Goal: Task Accomplishment & Management: Manage account settings

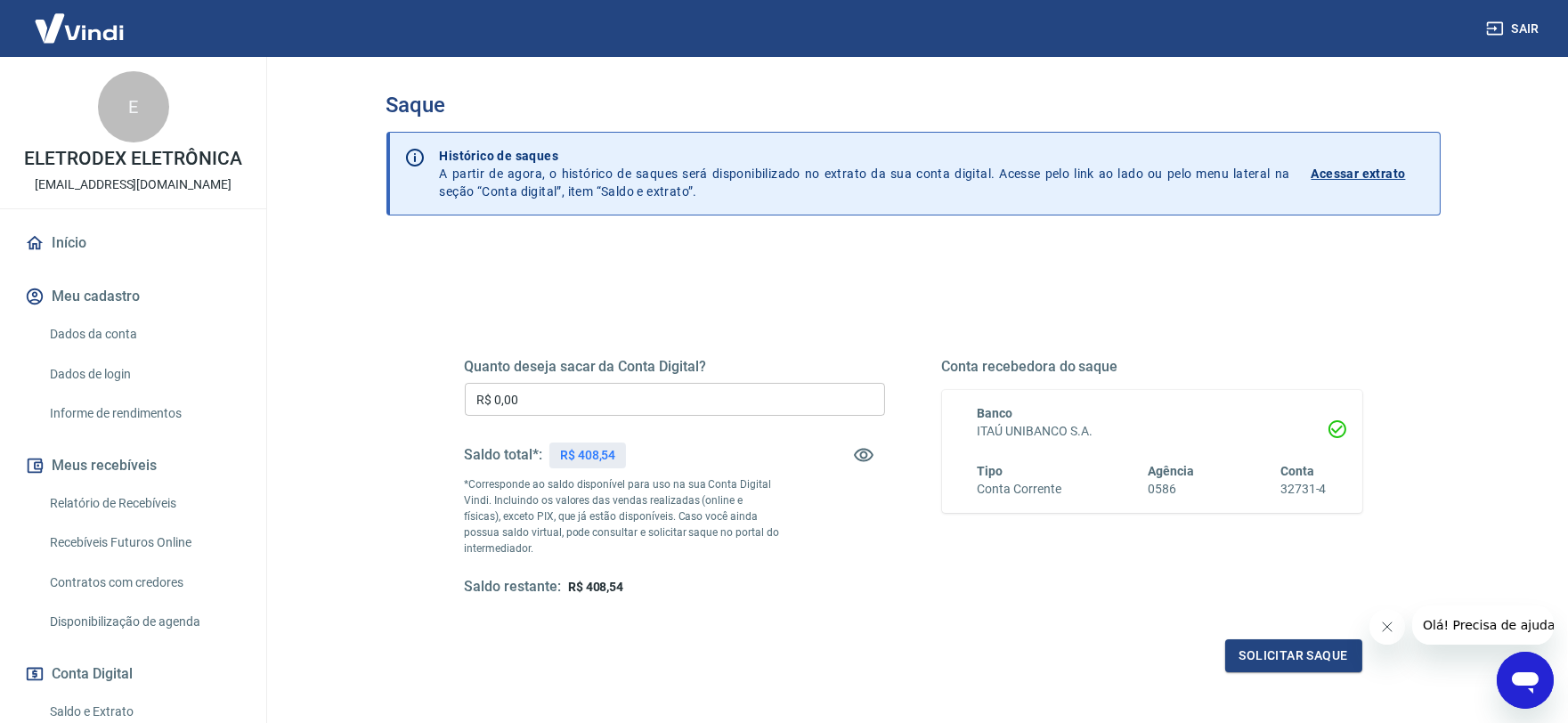
click at [540, 398] on input "R$ 0,00" at bounding box center [675, 399] width 421 height 33
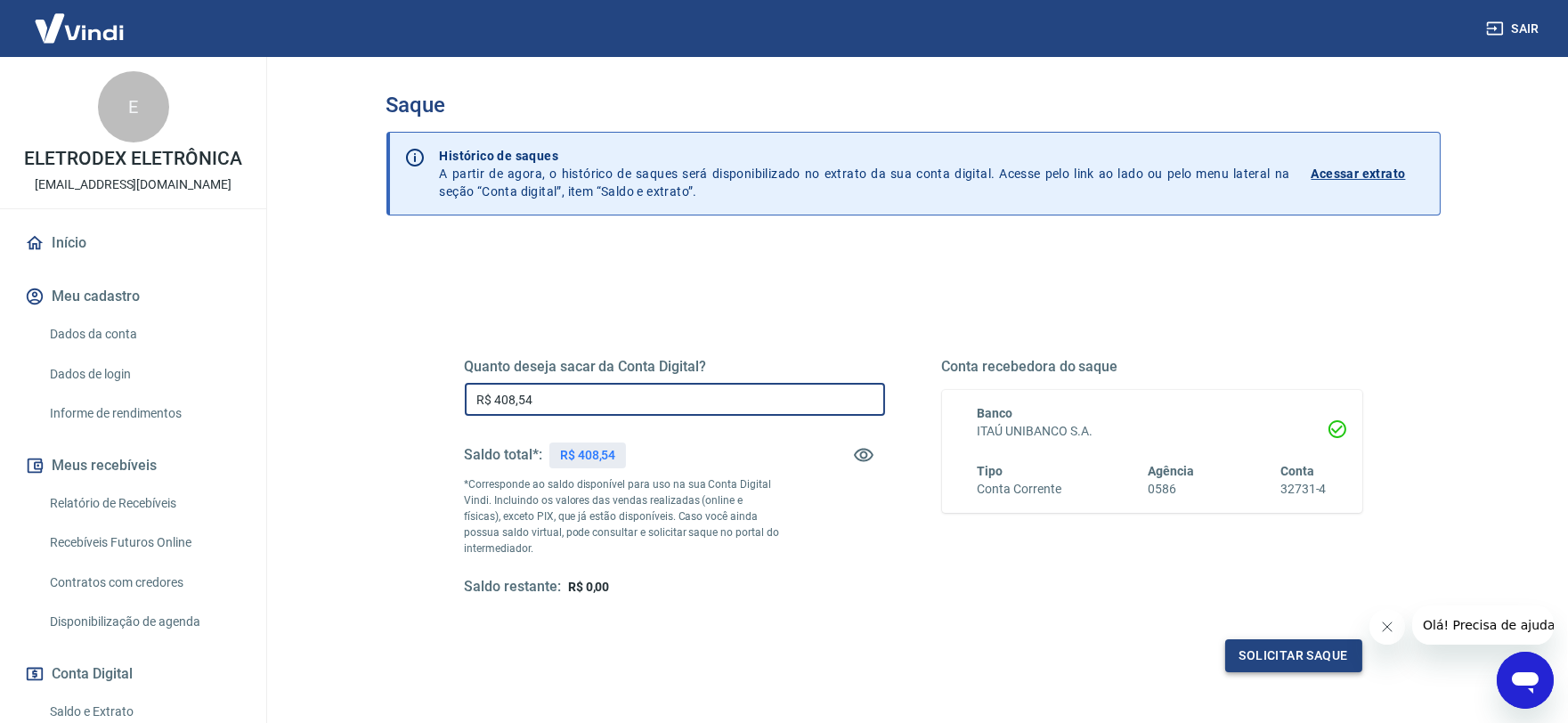
type input "R$ 408,54"
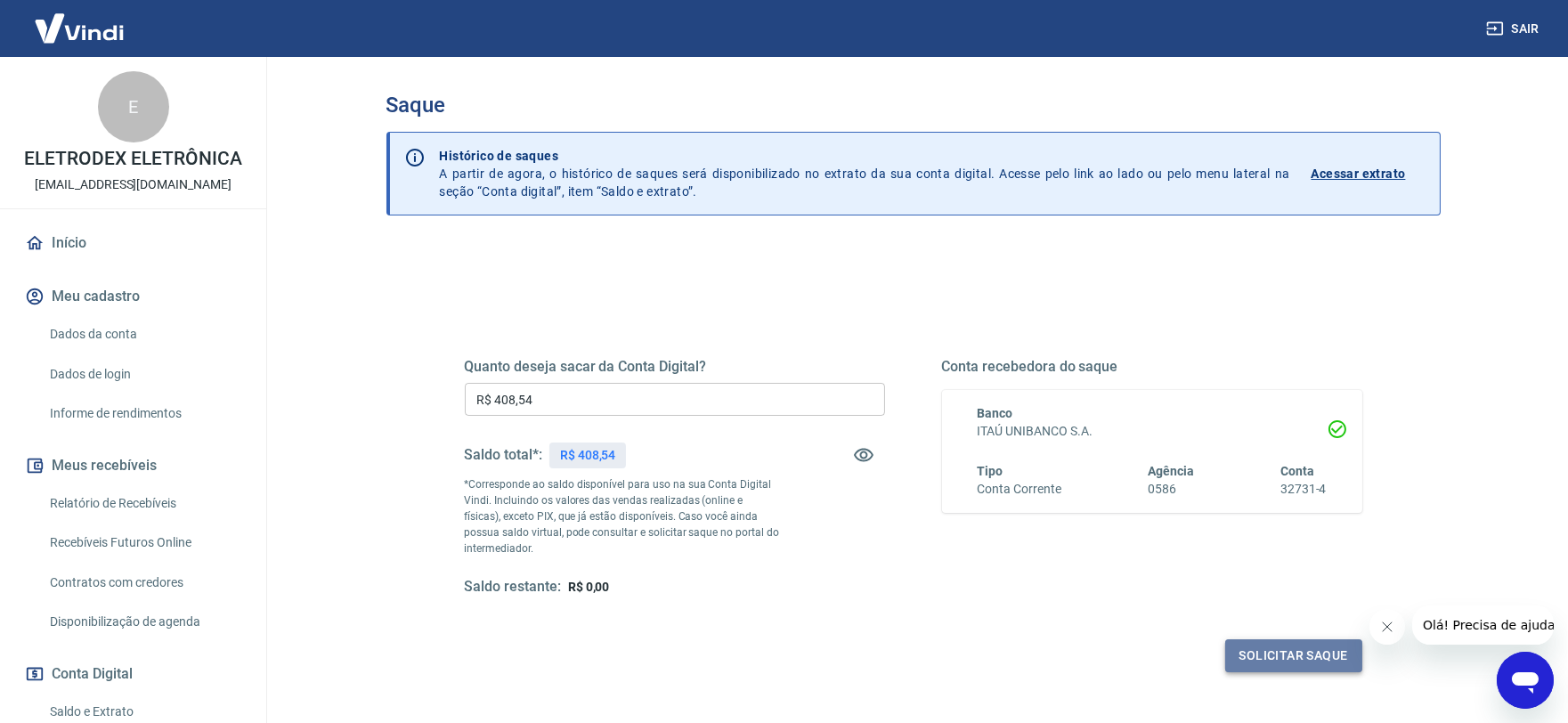
click at [1257, 660] on button "Solicitar saque" at bounding box center [1293, 656] width 137 height 33
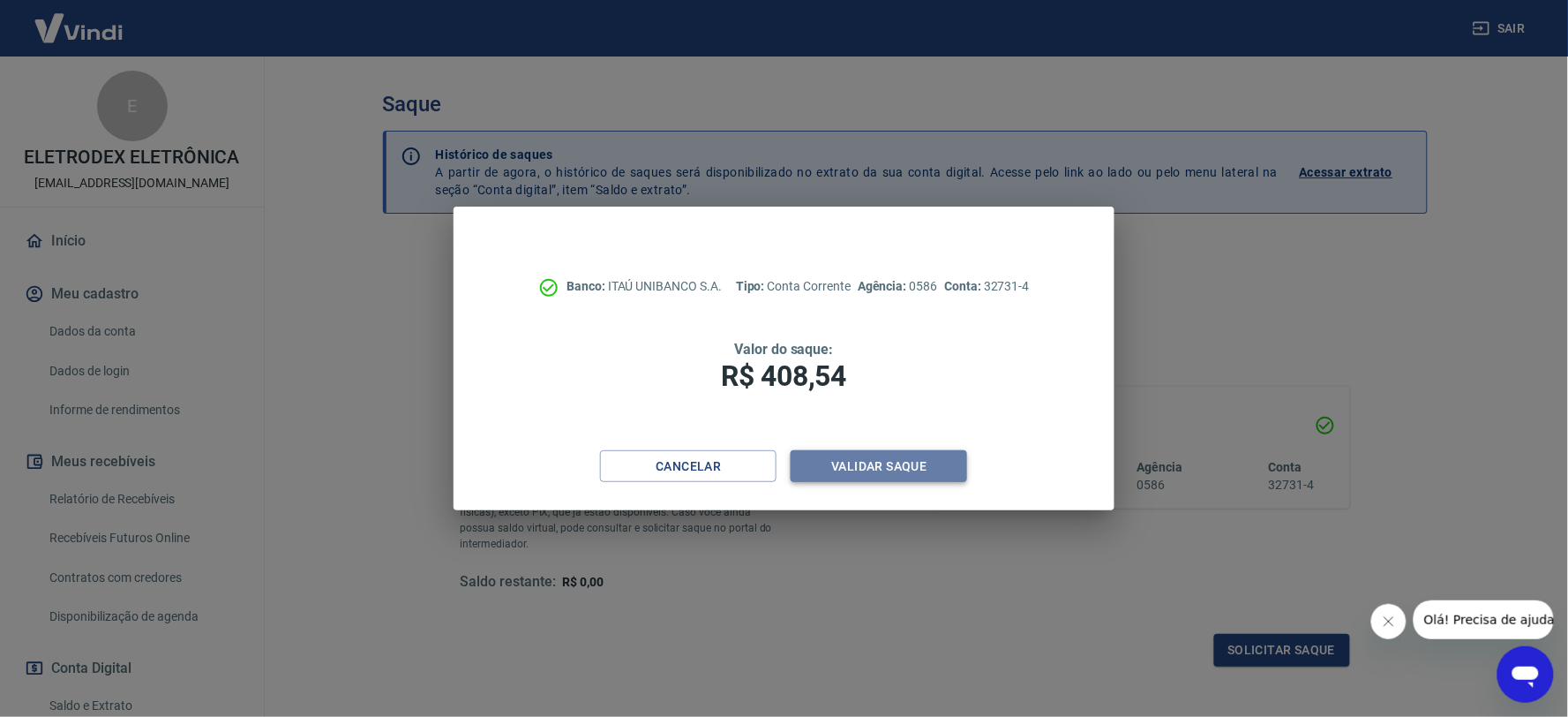
click at [841, 466] on button "Validar saque" at bounding box center [879, 467] width 177 height 33
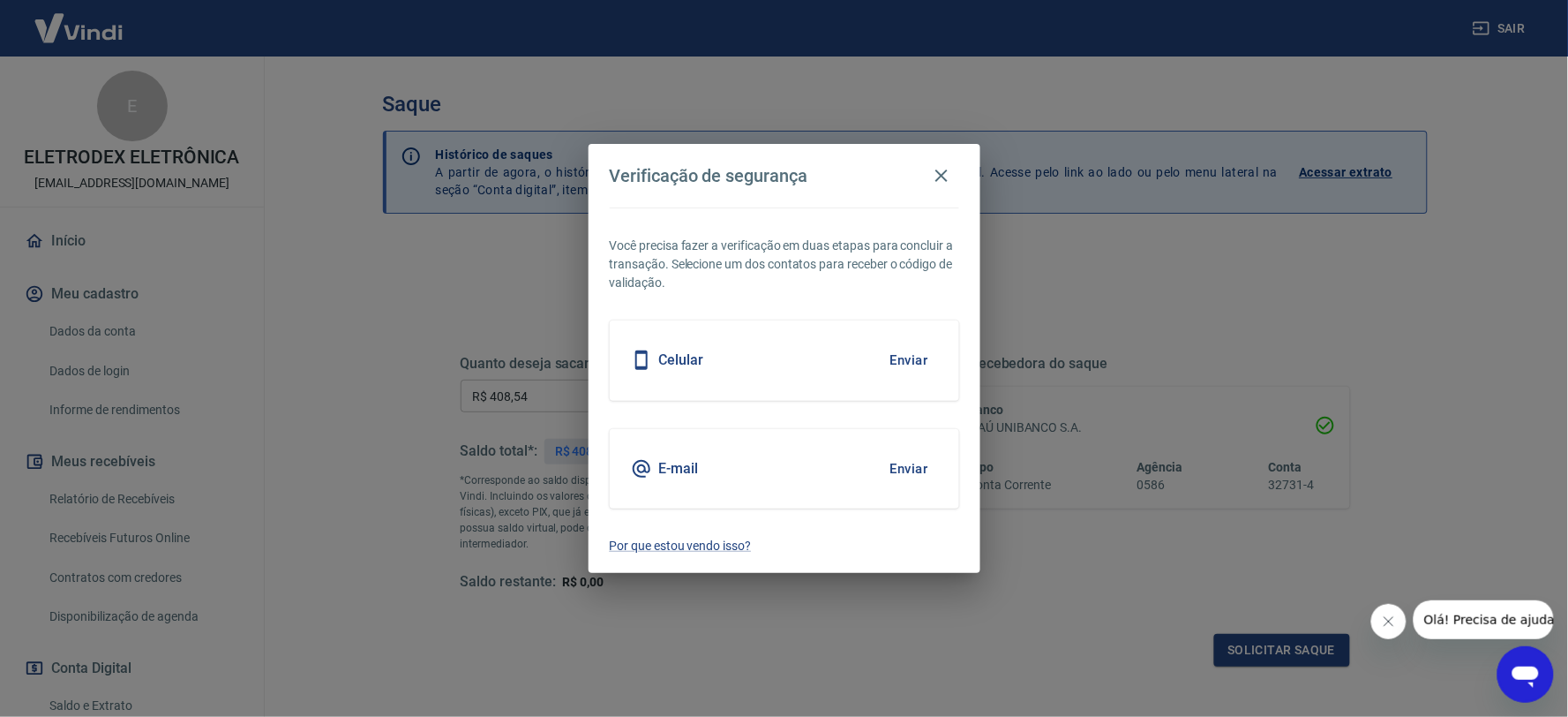
click at [911, 465] on button "Enviar" at bounding box center [909, 469] width 58 height 37
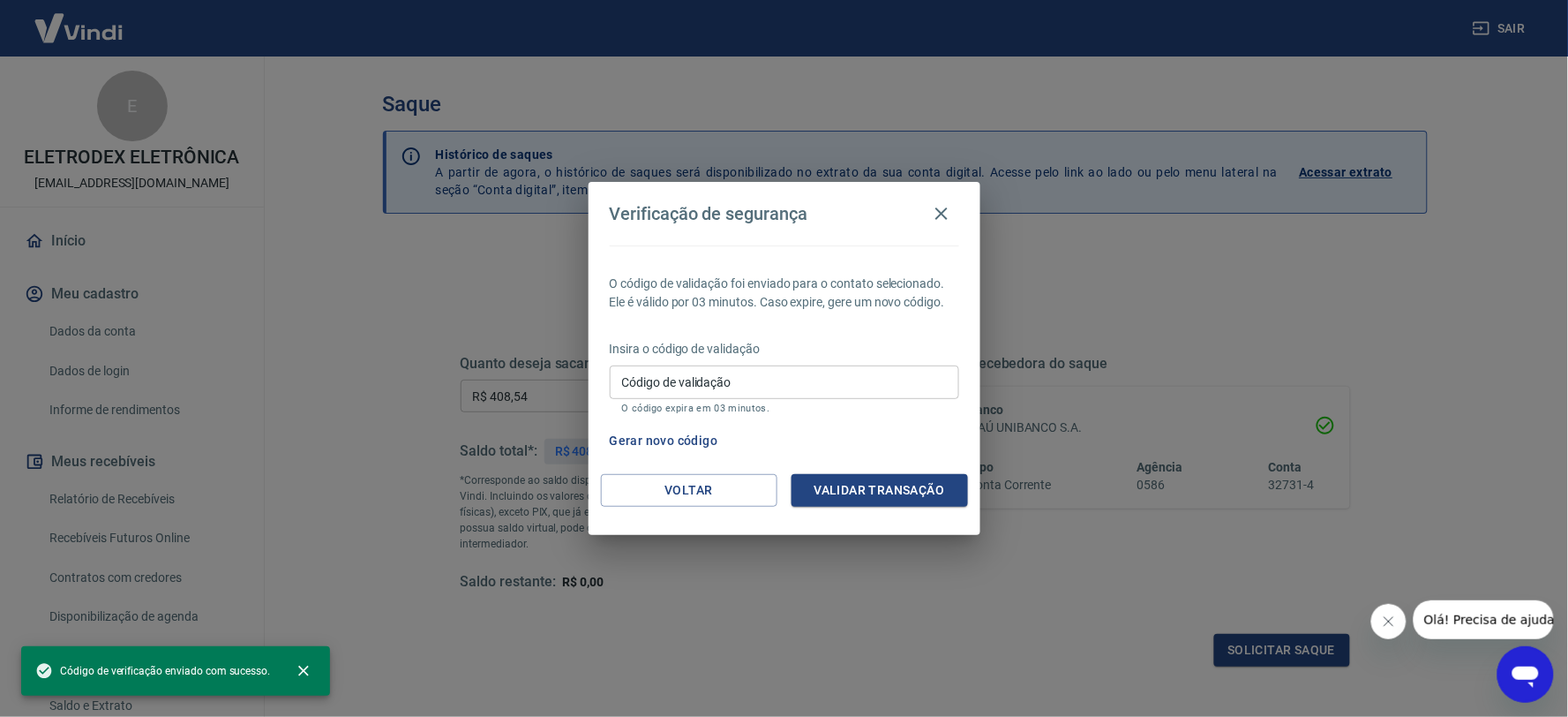
click at [725, 378] on input "Código de validação" at bounding box center [784, 382] width 349 height 33
paste input "414475"
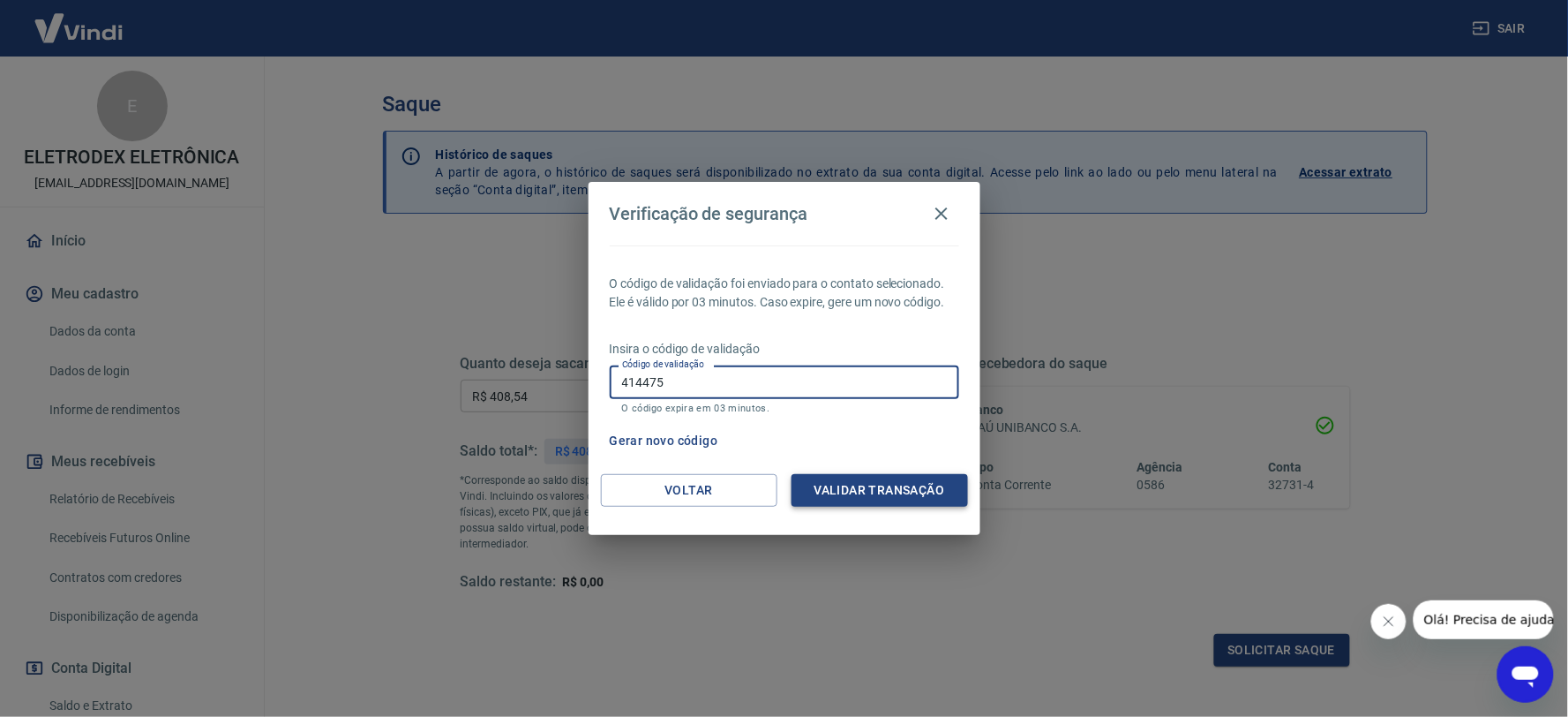
type input "414475"
click at [852, 481] on button "Validar transação" at bounding box center [880, 491] width 177 height 33
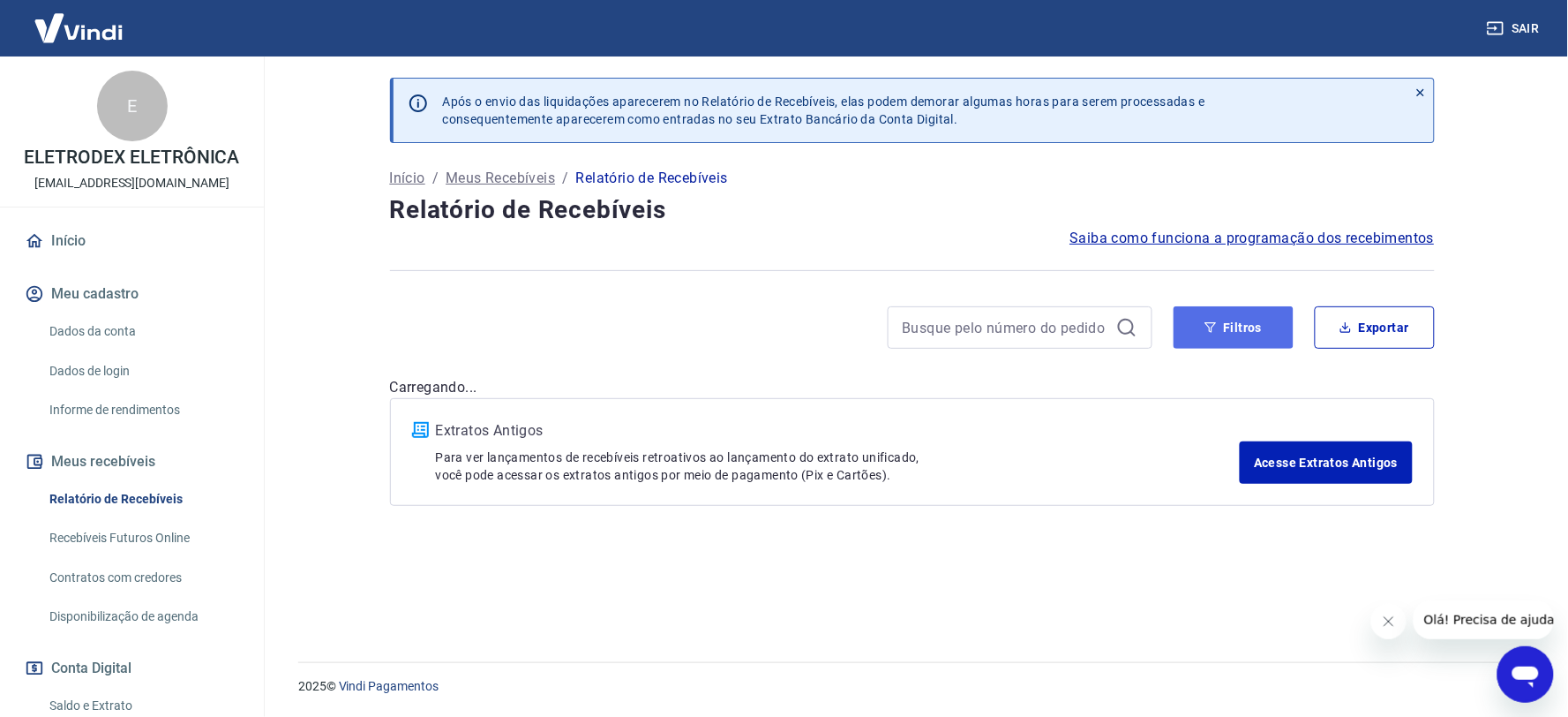
drag, startPoint x: 1209, startPoint y: 314, endPoint x: 1231, endPoint y: 330, distance: 27.2
click at [1216, 322] on button "Filtros" at bounding box center [1234, 327] width 120 height 42
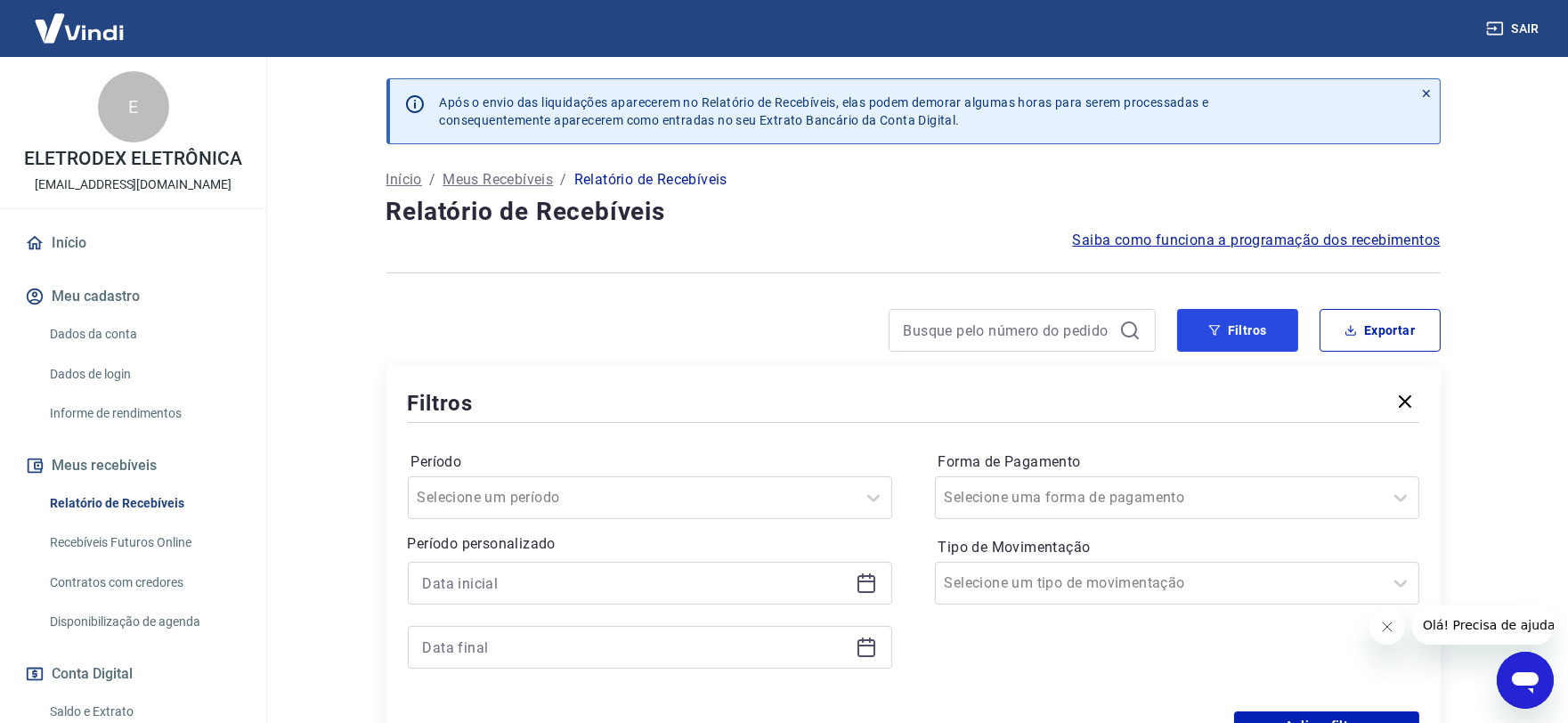
scroll to position [198, 0]
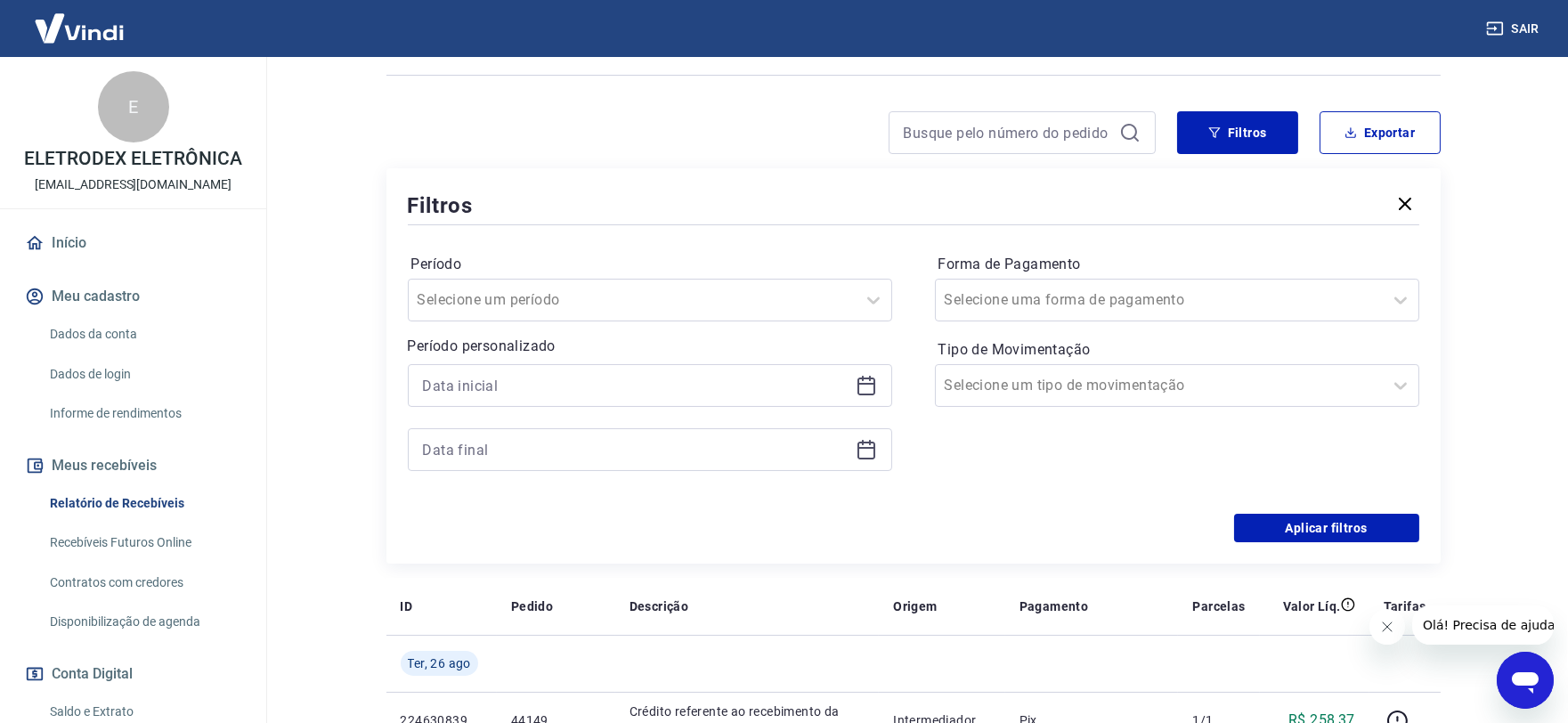
click at [859, 388] on icon at bounding box center [866, 385] width 21 height 21
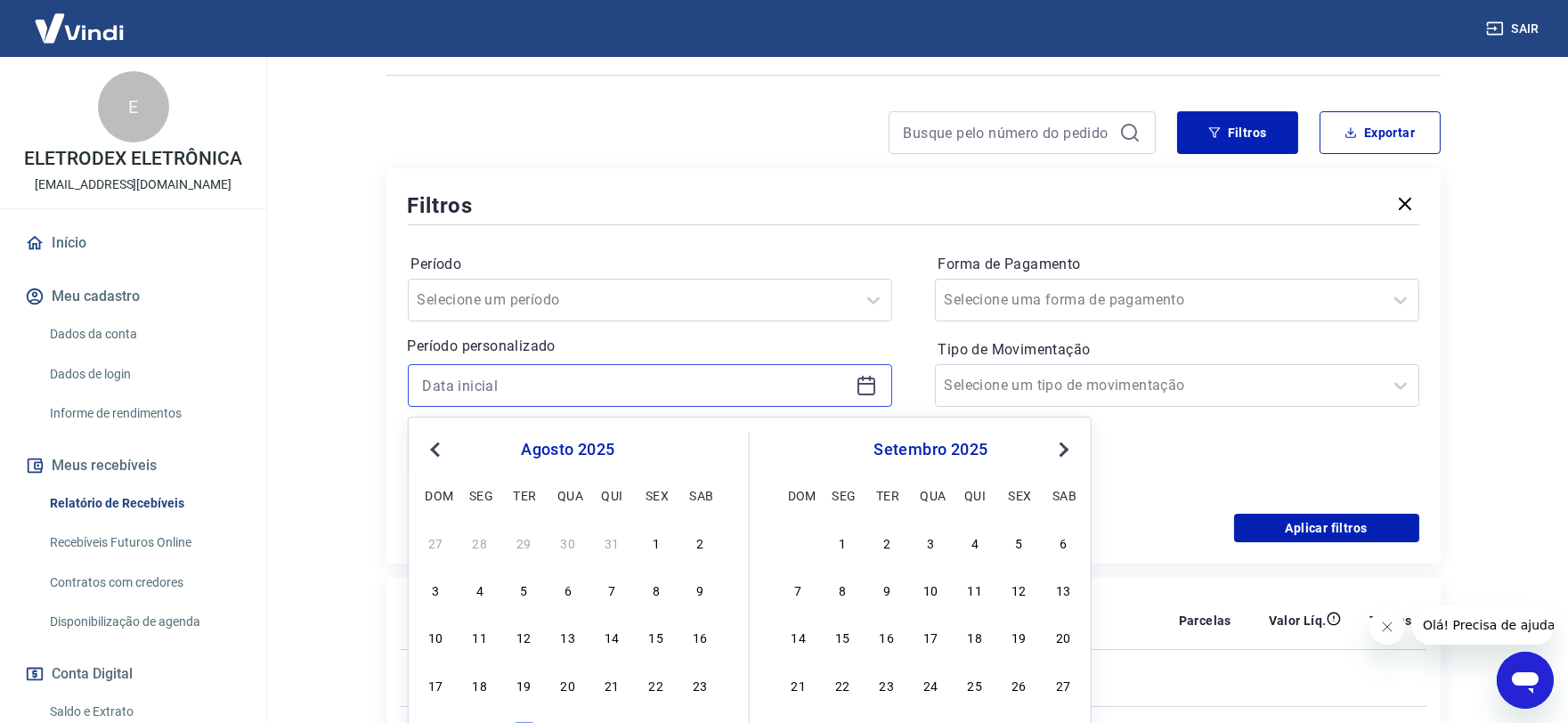
scroll to position [396, 0]
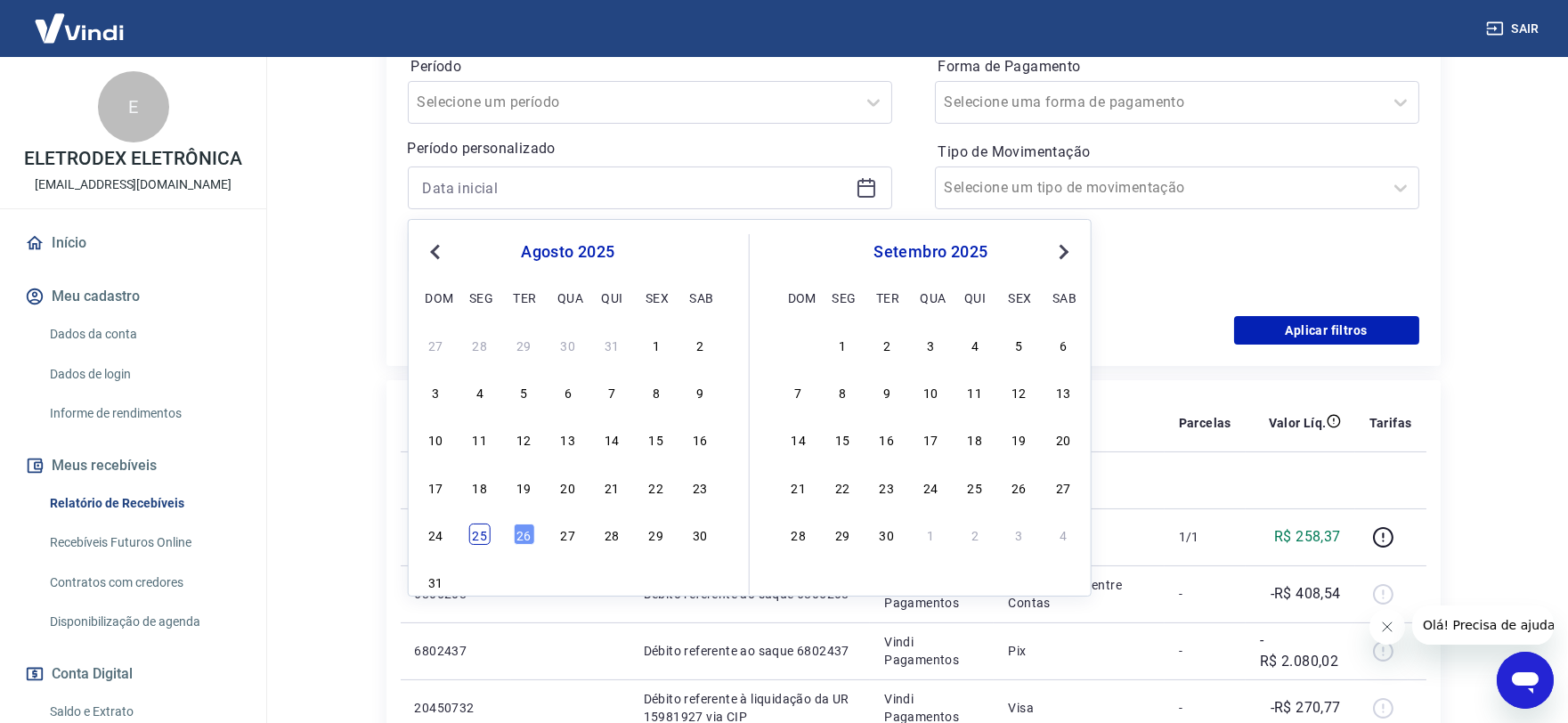
click at [478, 529] on div "25" at bounding box center [480, 533] width 21 height 21
type input "25/08/2025"
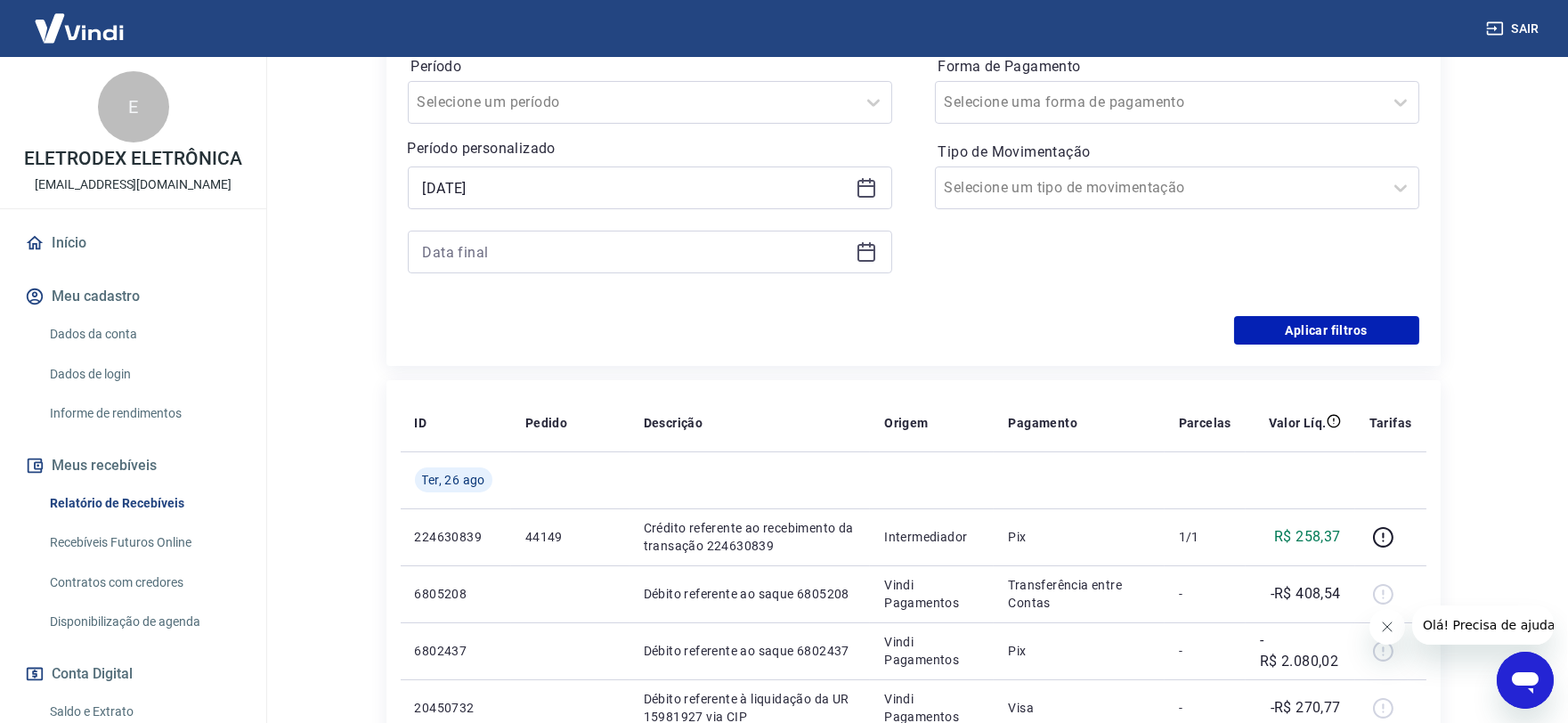
click at [864, 256] on icon at bounding box center [866, 251] width 21 height 21
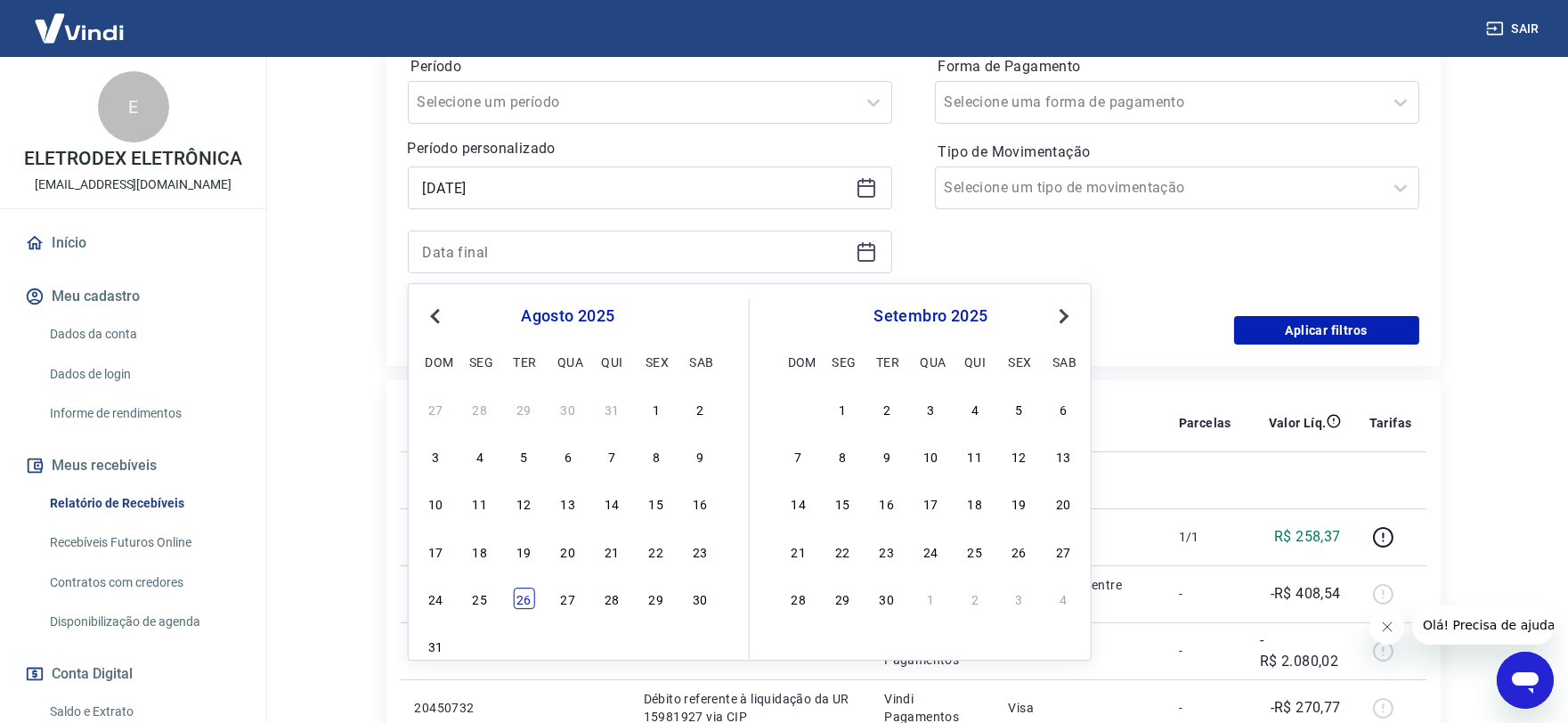
click at [531, 593] on div "26" at bounding box center [523, 598] width 21 height 21
type input "26/08/2025"
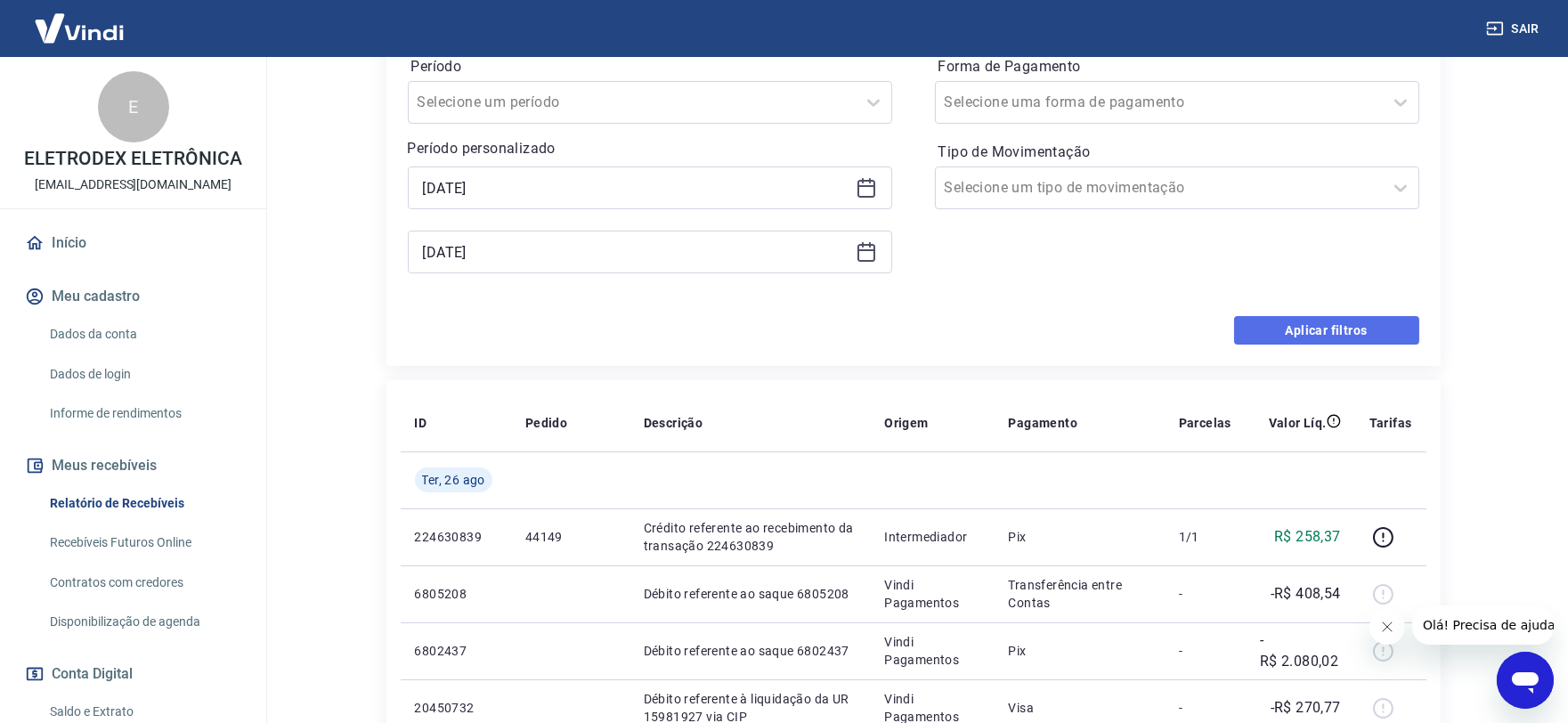
click at [1355, 332] on button "Aplicar filtros" at bounding box center [1327, 330] width 185 height 29
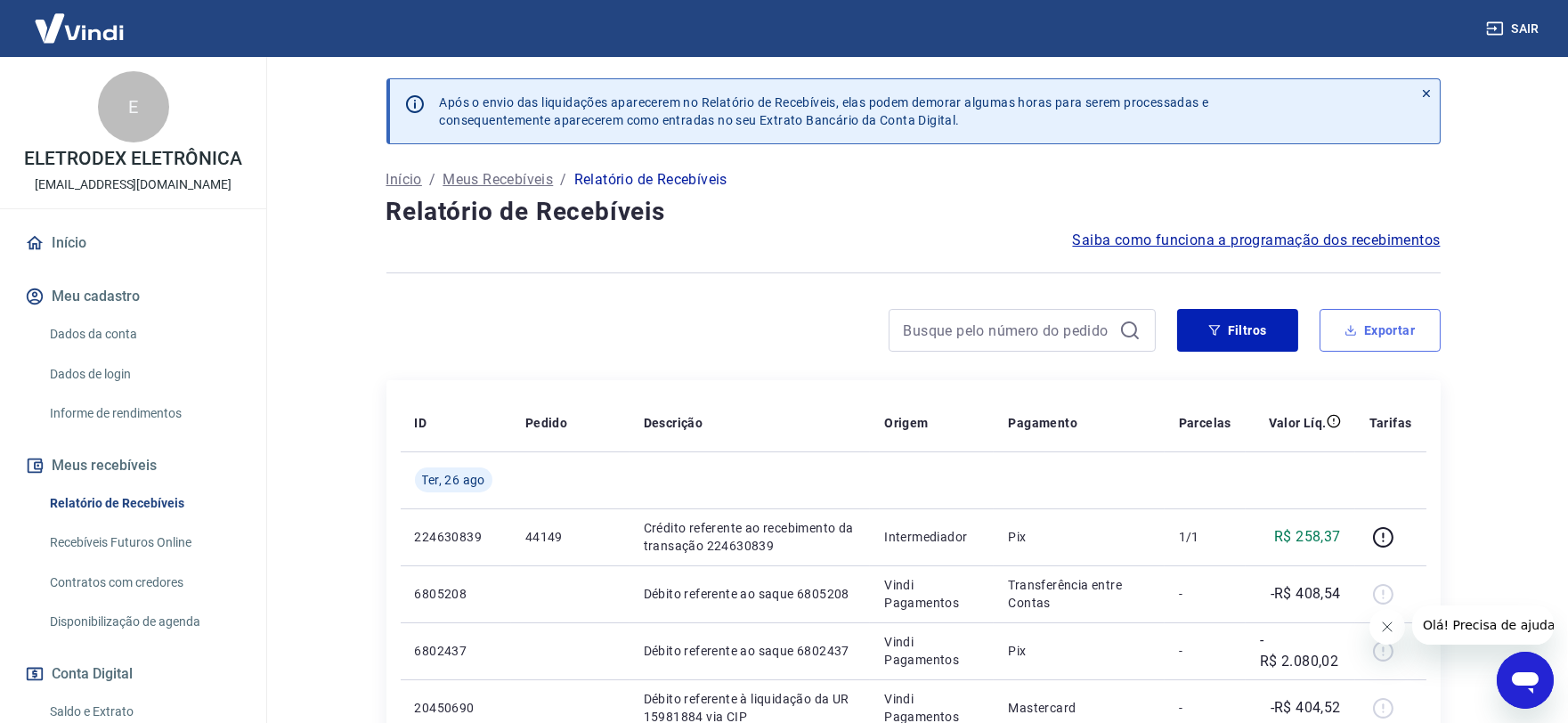
click at [1365, 333] on button "Exportar" at bounding box center [1379, 330] width 121 height 43
type input "25/08/2025"
type input "26/08/2025"
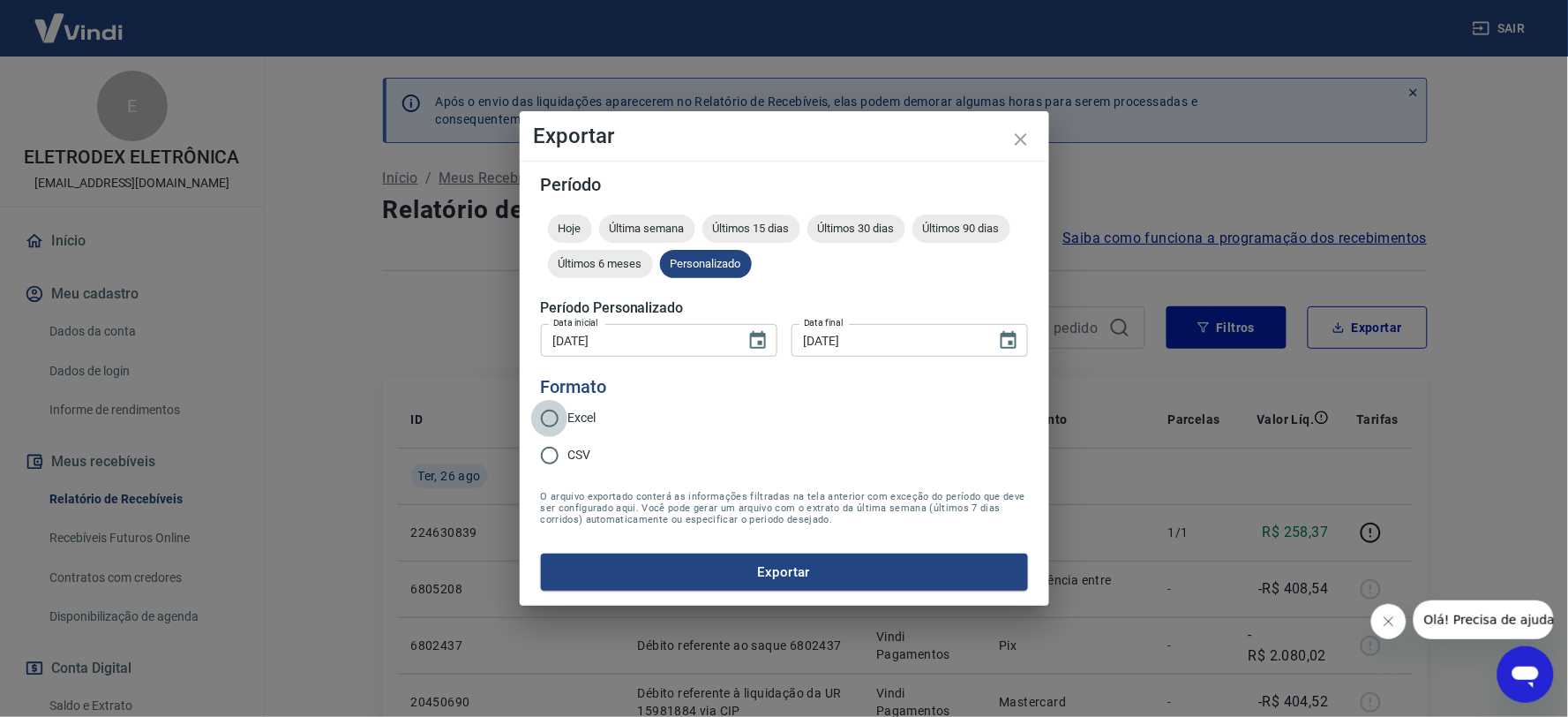
click at [565, 422] on input "Excel" at bounding box center [550, 418] width 37 height 37
radio input "true"
click at [712, 566] on button "Exportar" at bounding box center [784, 572] width 488 height 37
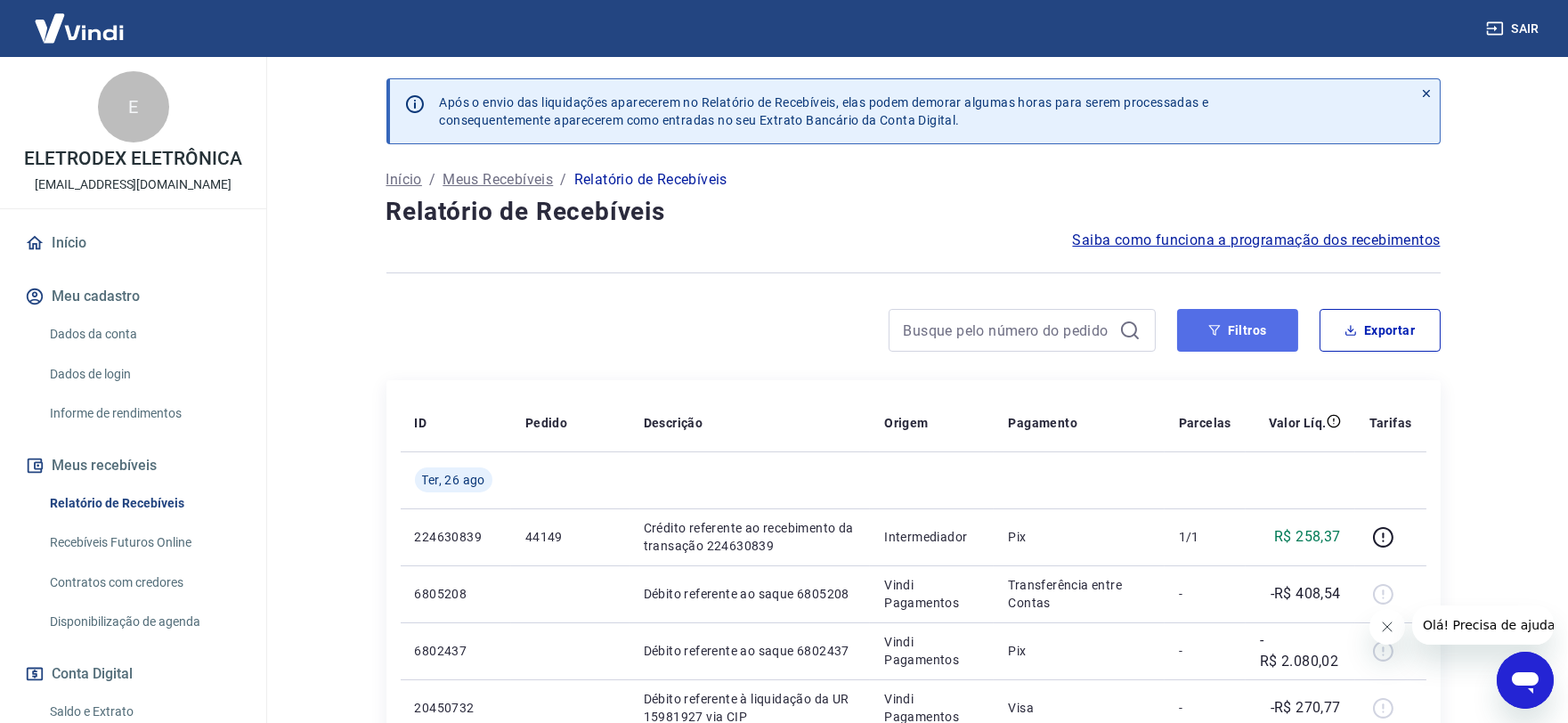
click at [1216, 325] on icon "button" at bounding box center [1214, 330] width 12 height 12
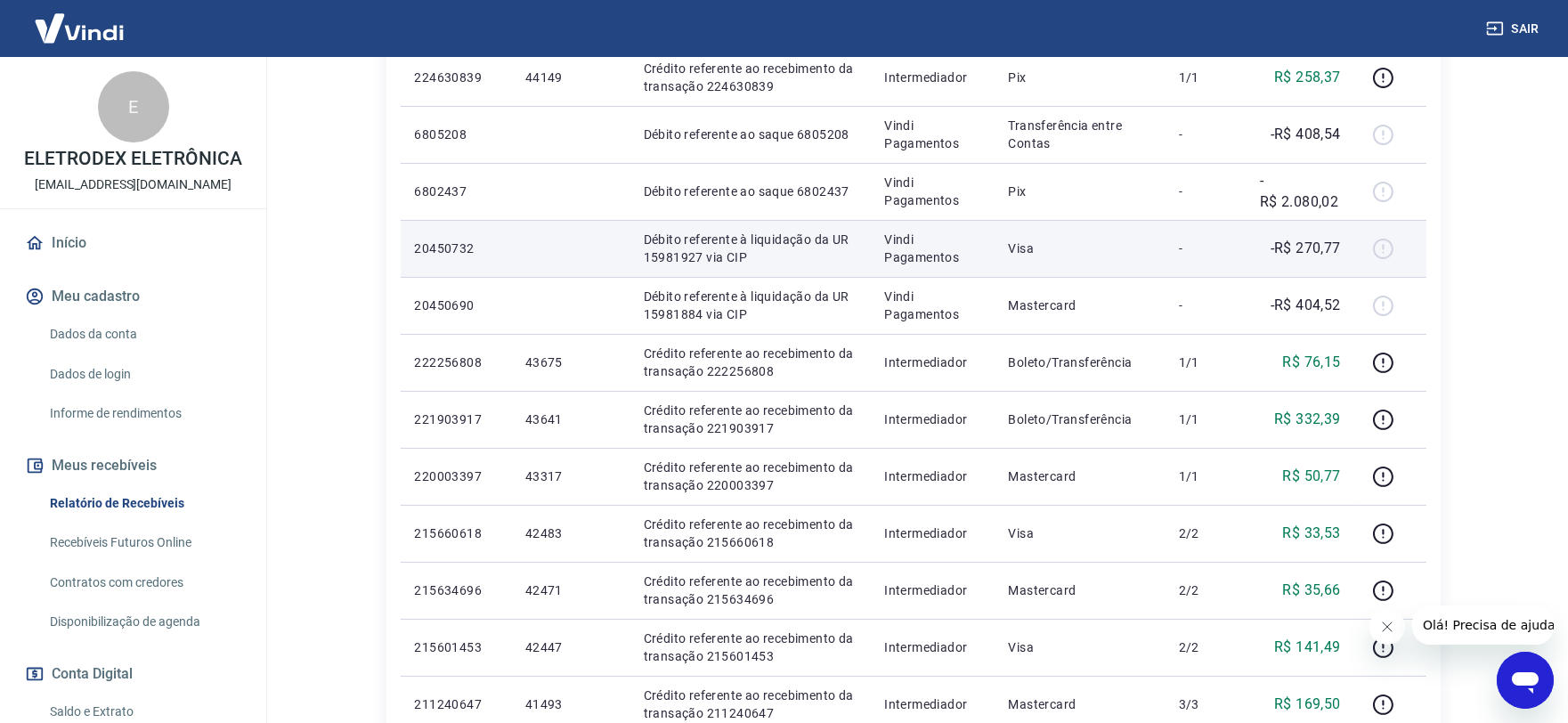
scroll to position [890, 0]
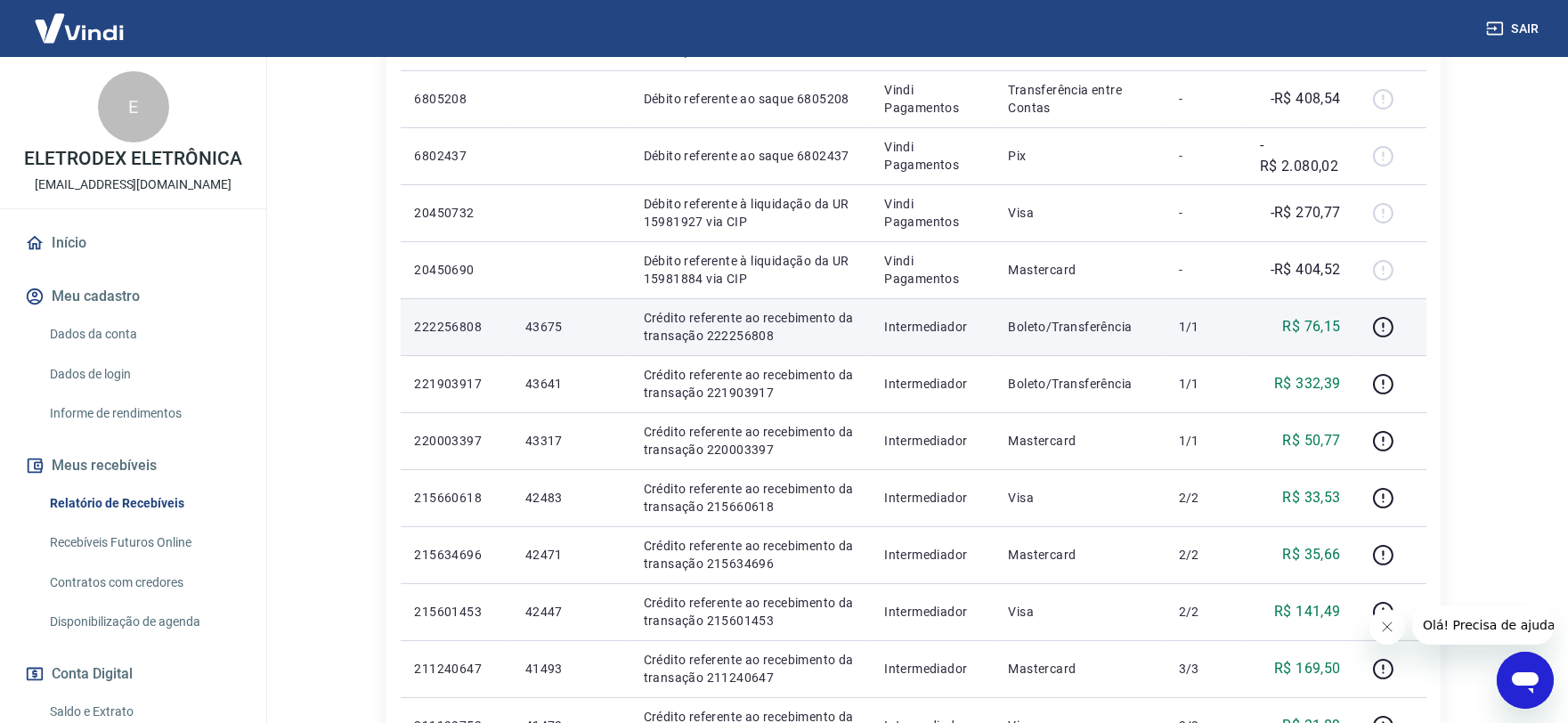
click at [523, 325] on td "43675" at bounding box center [570, 327] width 118 height 57
copy p "43675"
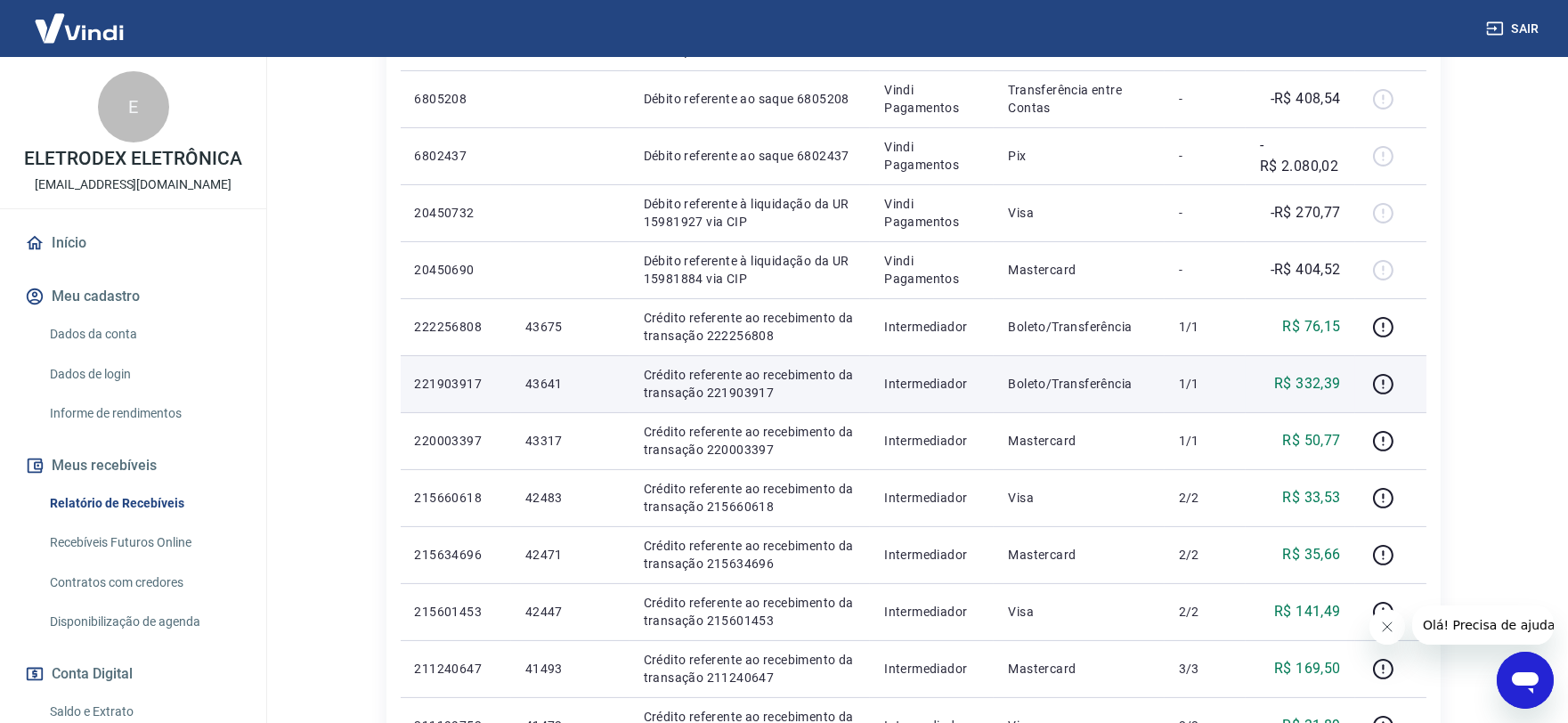
click at [525, 397] on td "43641" at bounding box center [570, 384] width 118 height 57
click at [525, 395] on td "43641" at bounding box center [570, 384] width 118 height 57
click at [526, 393] on p "43641" at bounding box center [570, 383] width 90 height 18
